Goal: Task Accomplishment & Management: Manage account settings

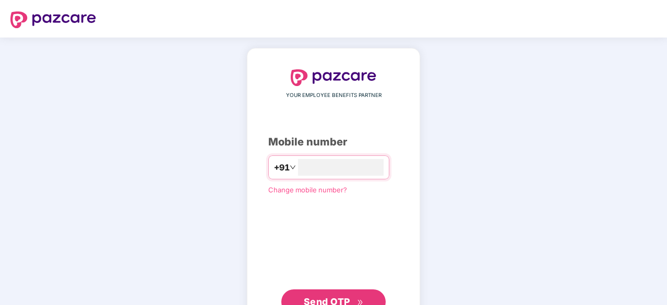
type input "**********"
click at [343, 293] on button "Send OTP" at bounding box center [333, 302] width 104 height 25
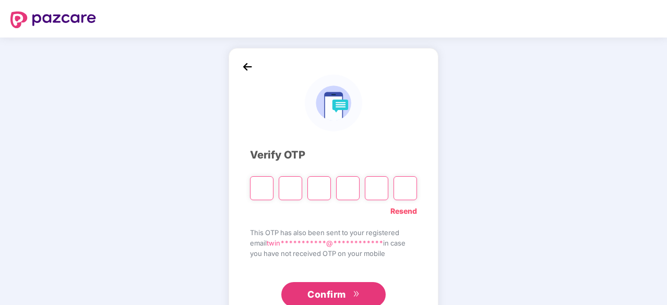
paste input "*"
type input "*"
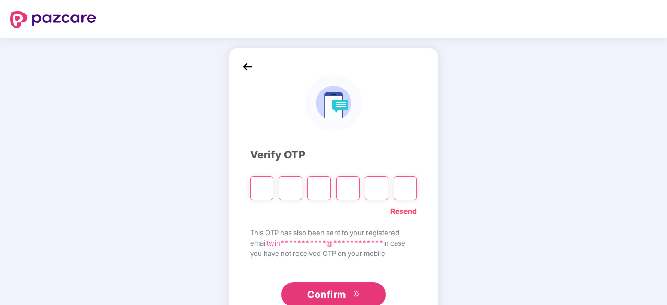
type input "*"
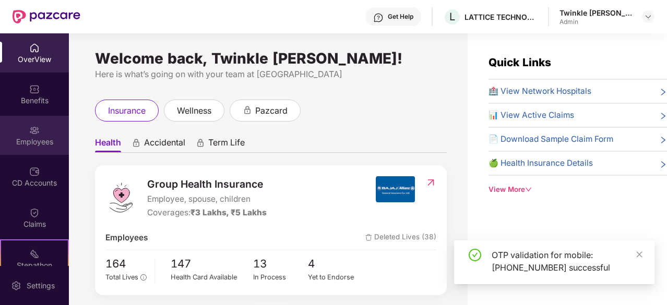
click at [39, 143] on div "Employees" at bounding box center [34, 142] width 69 height 10
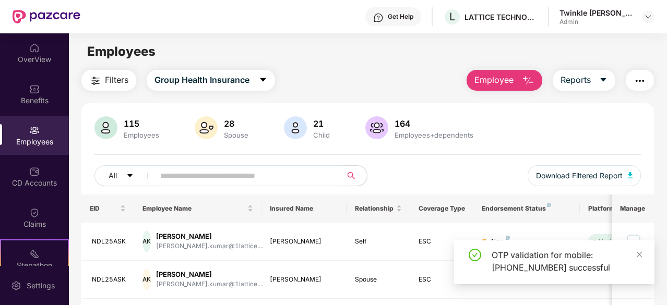
click at [217, 177] on input "text" at bounding box center [244, 176] width 168 height 16
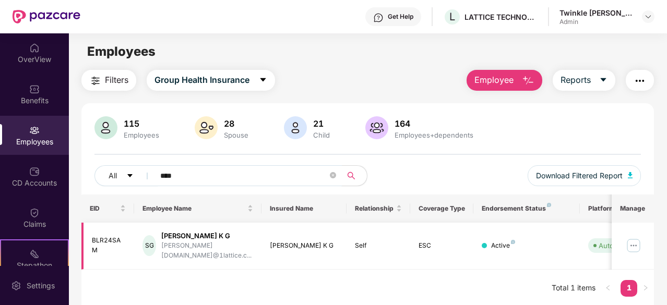
type input "****"
click at [631, 243] on img at bounding box center [633, 246] width 17 height 17
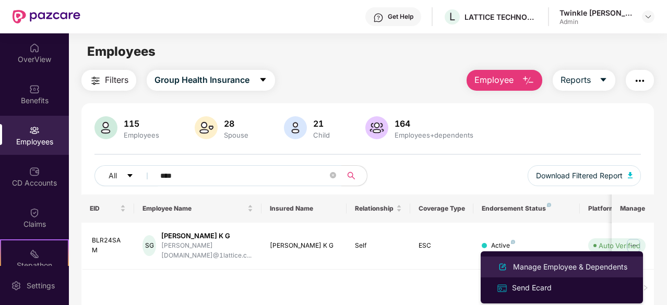
click at [528, 269] on div "Manage Employee & Dependents" at bounding box center [570, 267] width 118 height 11
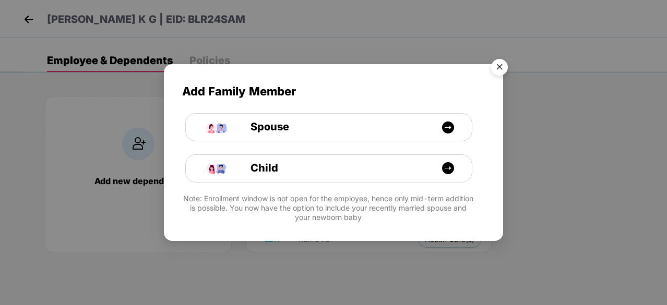
click at [502, 64] on img "Close" at bounding box center [499, 68] width 29 height 29
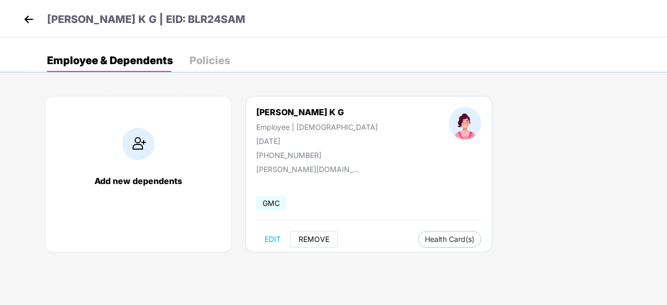
click at [306, 242] on span "REMOVE" at bounding box center [314, 239] width 31 height 8
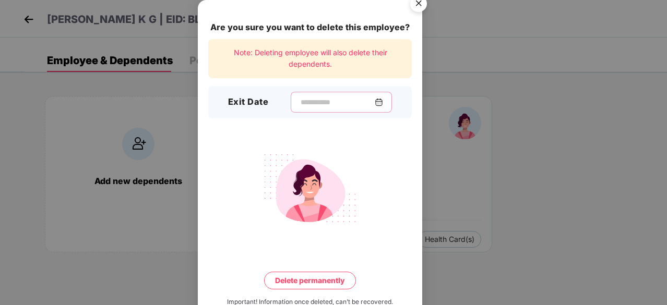
click at [316, 101] on input at bounding box center [337, 102] width 75 height 11
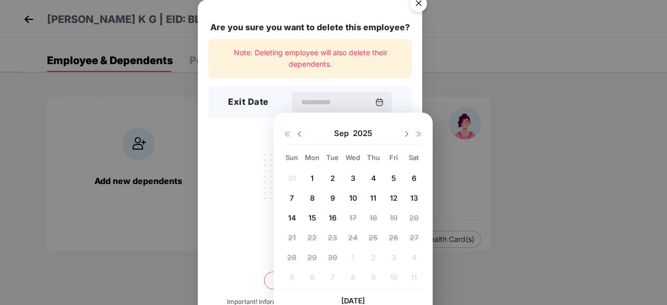
click at [312, 220] on span "15" at bounding box center [313, 217] width 8 height 9
type input "**********"
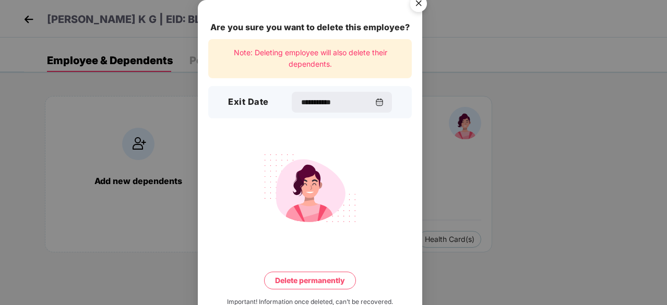
click at [313, 282] on button "Delete permanently" at bounding box center [310, 281] width 92 height 18
